Goal: Task Accomplishment & Management: Complete application form

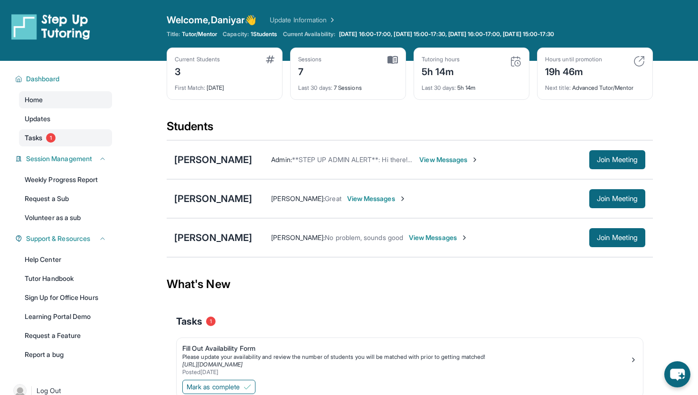
click at [70, 140] on link "Tasks 1" at bounding box center [65, 137] width 93 height 17
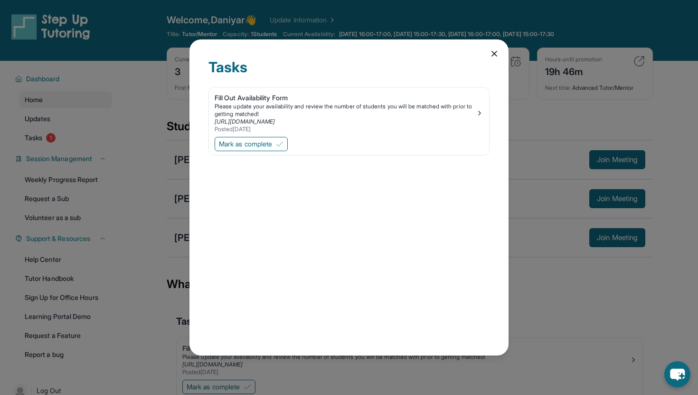
click at [494, 52] on icon at bounding box center [494, 53] width 5 height 5
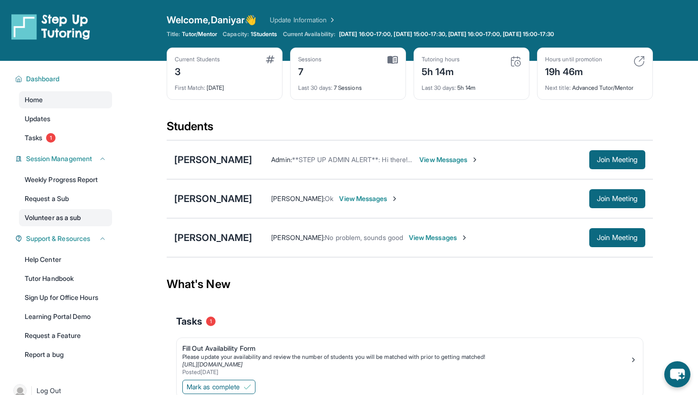
click at [90, 219] on link "Volunteer as a sub" at bounding box center [65, 217] width 93 height 17
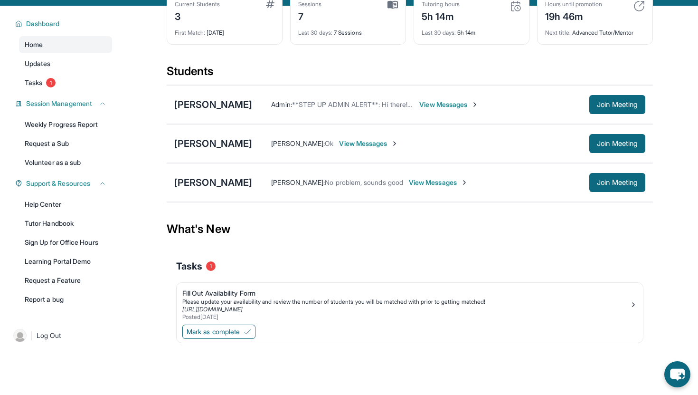
scroll to position [57, 0]
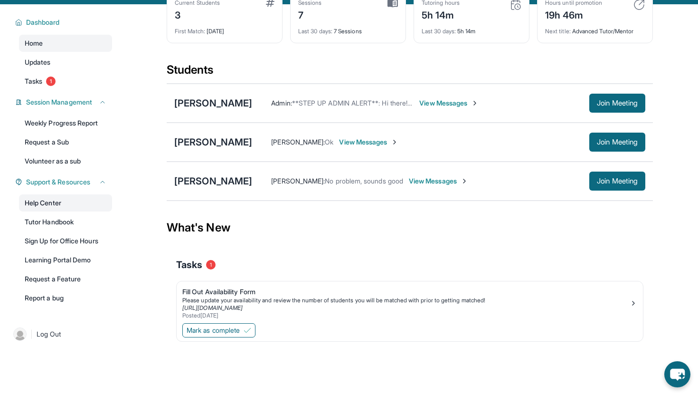
click at [57, 204] on link "Help Center" at bounding box center [65, 202] width 93 height 17
click at [219, 295] on div "Fill Out Availability Form" at bounding box center [406, 292] width 448 height 10
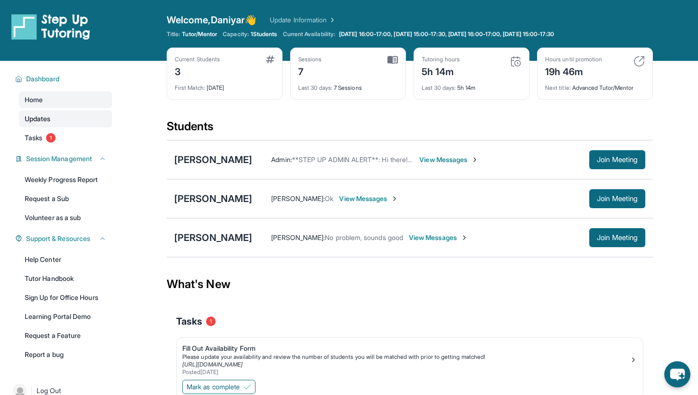
click at [57, 115] on link "Updates" at bounding box center [65, 118] width 93 height 17
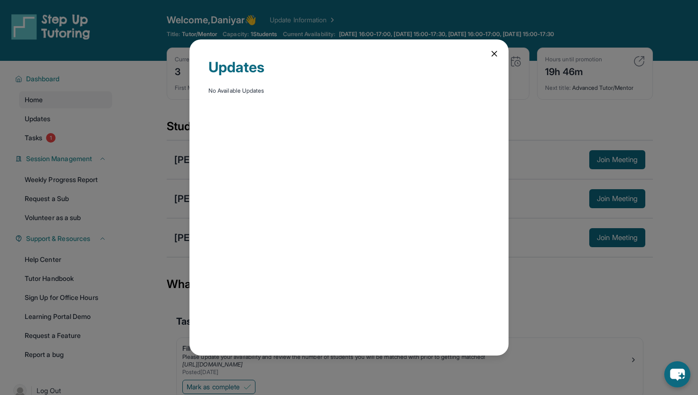
click at [44, 133] on div "Updates No Available Updates" at bounding box center [349, 197] width 698 height 395
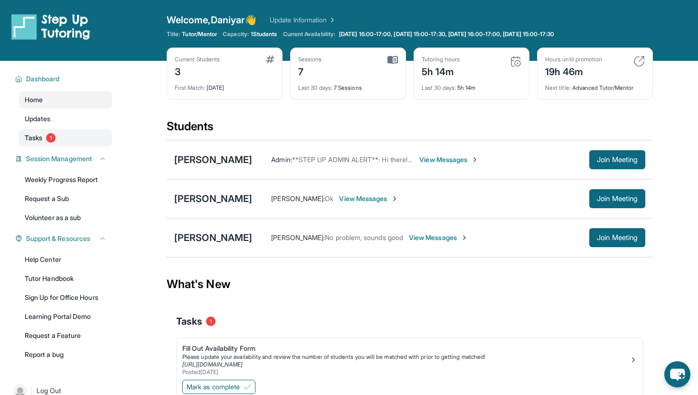
click at [80, 132] on link "Tasks 1" at bounding box center [65, 137] width 93 height 17
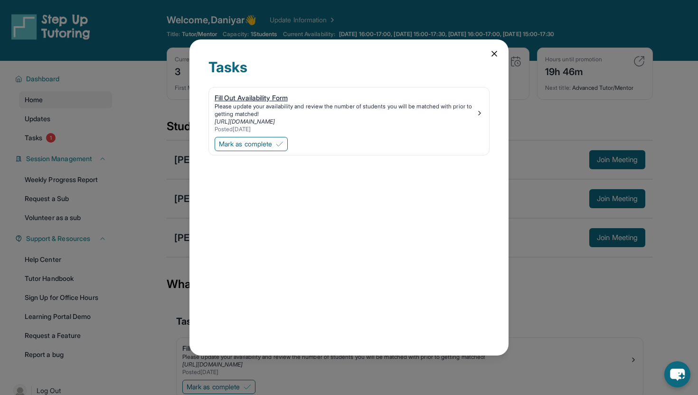
click at [275, 105] on div "Please update your availability and review the number of students you will be m…" at bounding box center [345, 110] width 261 height 15
click at [488, 51] on div "Tasks Fill Out Availability Form Please update your availability and review the…" at bounding box center [349, 197] width 319 height 316
click at [490, 51] on icon at bounding box center [495, 54] width 10 height 10
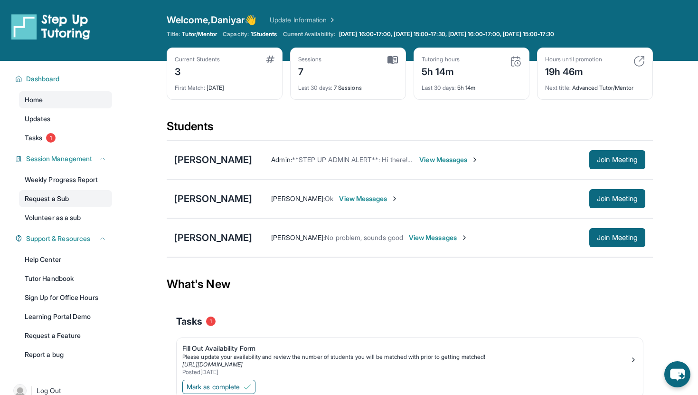
scroll to position [2, 0]
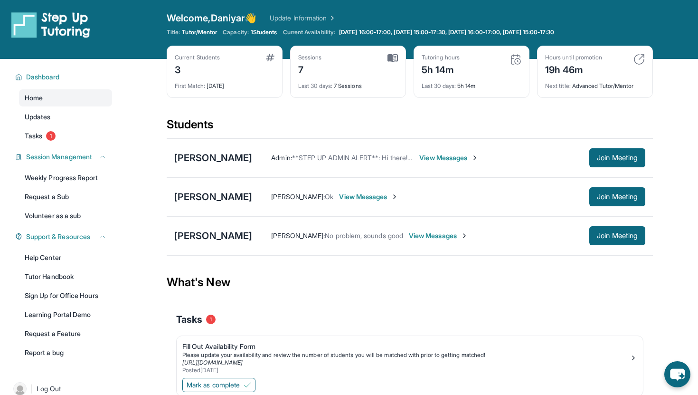
click at [361, 49] on div "Sessions 7 Last 30 days : 7 Sessions" at bounding box center [348, 72] width 116 height 52
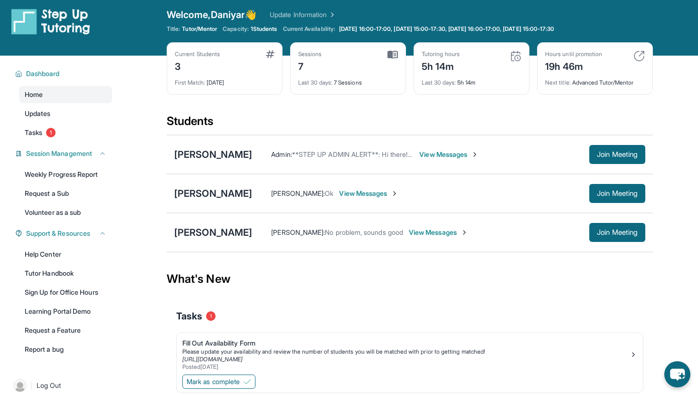
scroll to position [0, 0]
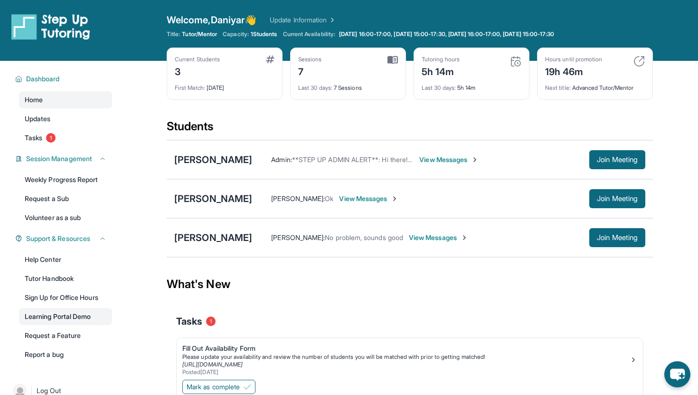
click at [64, 312] on link "Learning Portal Demo" at bounding box center [65, 316] width 93 height 17
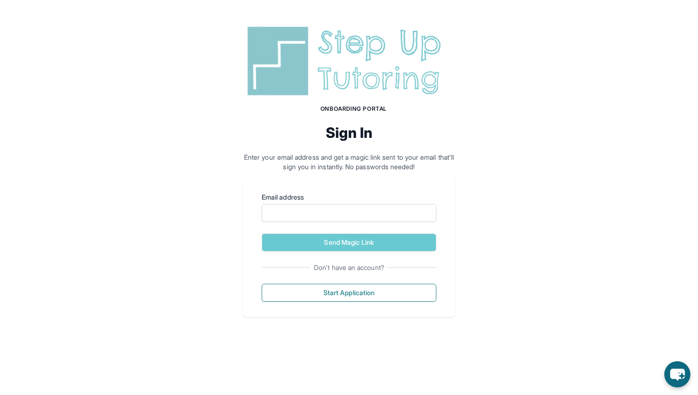
click at [358, 222] on form "Email address Send Magic Link" at bounding box center [349, 221] width 175 height 59
click at [359, 217] on input "Email address" at bounding box center [349, 213] width 175 height 18
click at [403, 203] on div "Email address" at bounding box center [349, 206] width 175 height 29
click at [400, 204] on input "Email address" at bounding box center [349, 213] width 175 height 18
type input "**********"
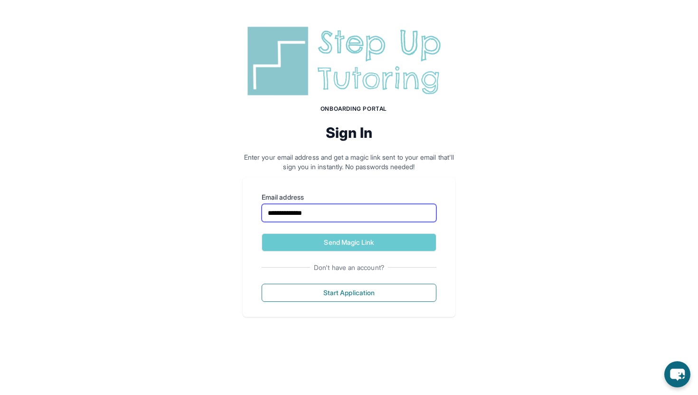
click at [262, 233] on button "Send Magic Link" at bounding box center [349, 242] width 175 height 18
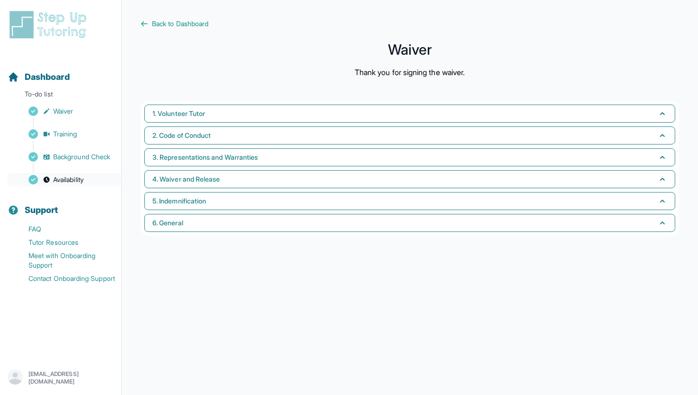
click at [74, 176] on span "Availability" at bounding box center [68, 180] width 30 height 10
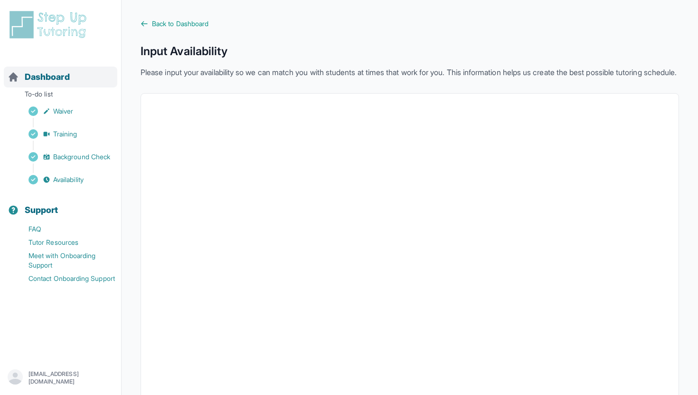
click at [62, 78] on span "Dashboard" at bounding box center [47, 76] width 45 height 13
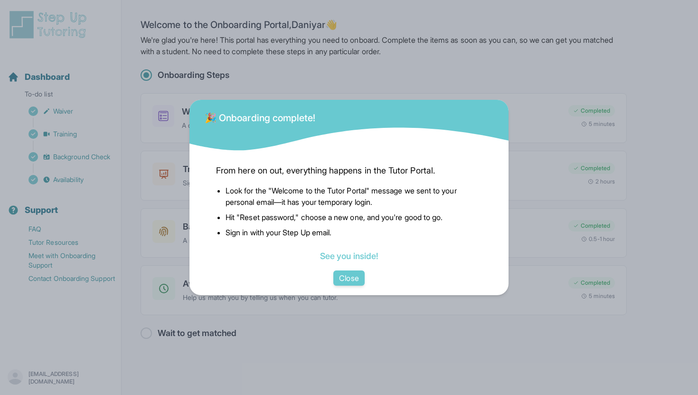
click at [360, 290] on div "From here on out, everything happens in the Tutor Portal. Look for the "Welcome…" at bounding box center [349, 224] width 319 height 143
click at [359, 280] on button "Close" at bounding box center [349, 277] width 31 height 15
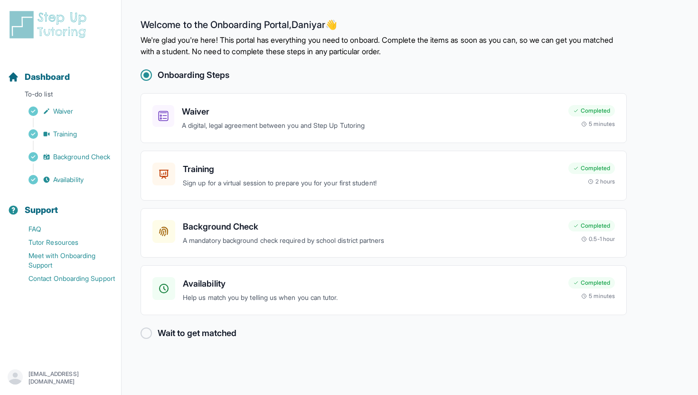
click at [54, 11] on img at bounding box center [50, 25] width 85 height 30
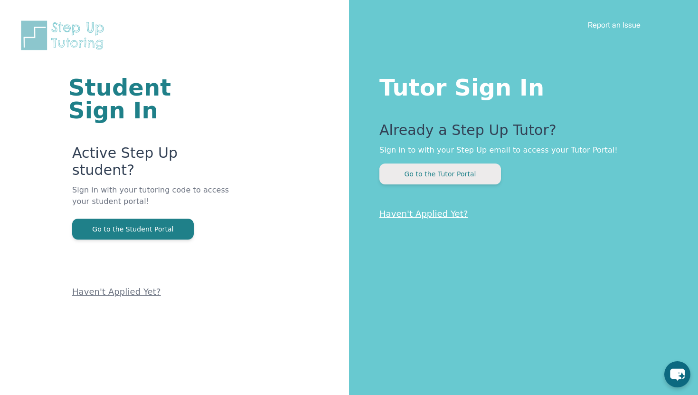
click at [420, 172] on button "Go to the Tutor Portal" at bounding box center [441, 173] width 122 height 21
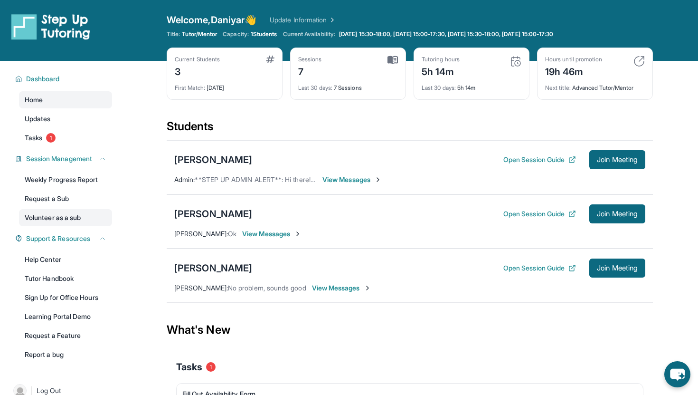
click at [78, 221] on link "Volunteer as a sub" at bounding box center [65, 217] width 93 height 17
